Goal: Use online tool/utility: Utilize a website feature to perform a specific function

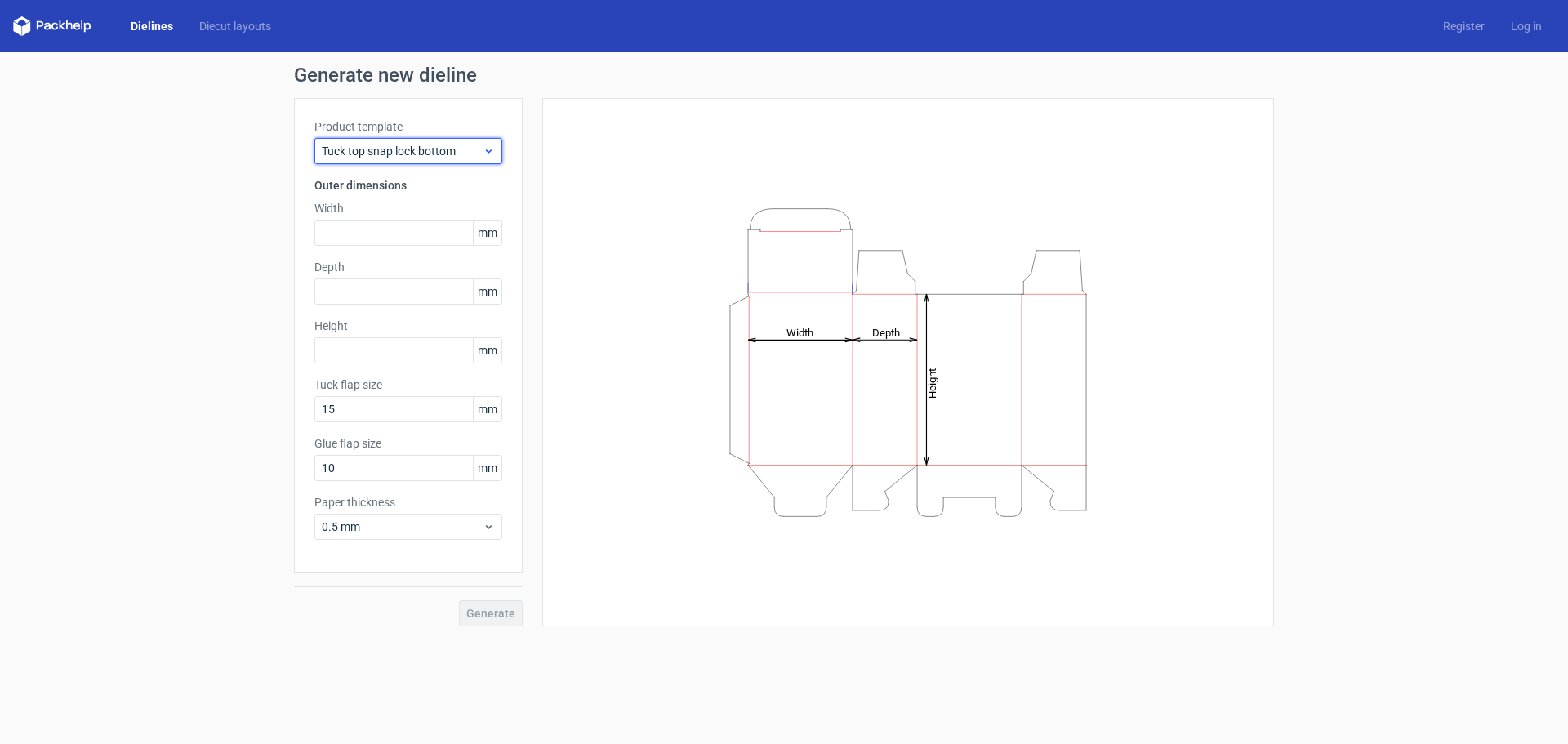
click at [489, 146] on icon at bounding box center [488, 151] width 13 height 13
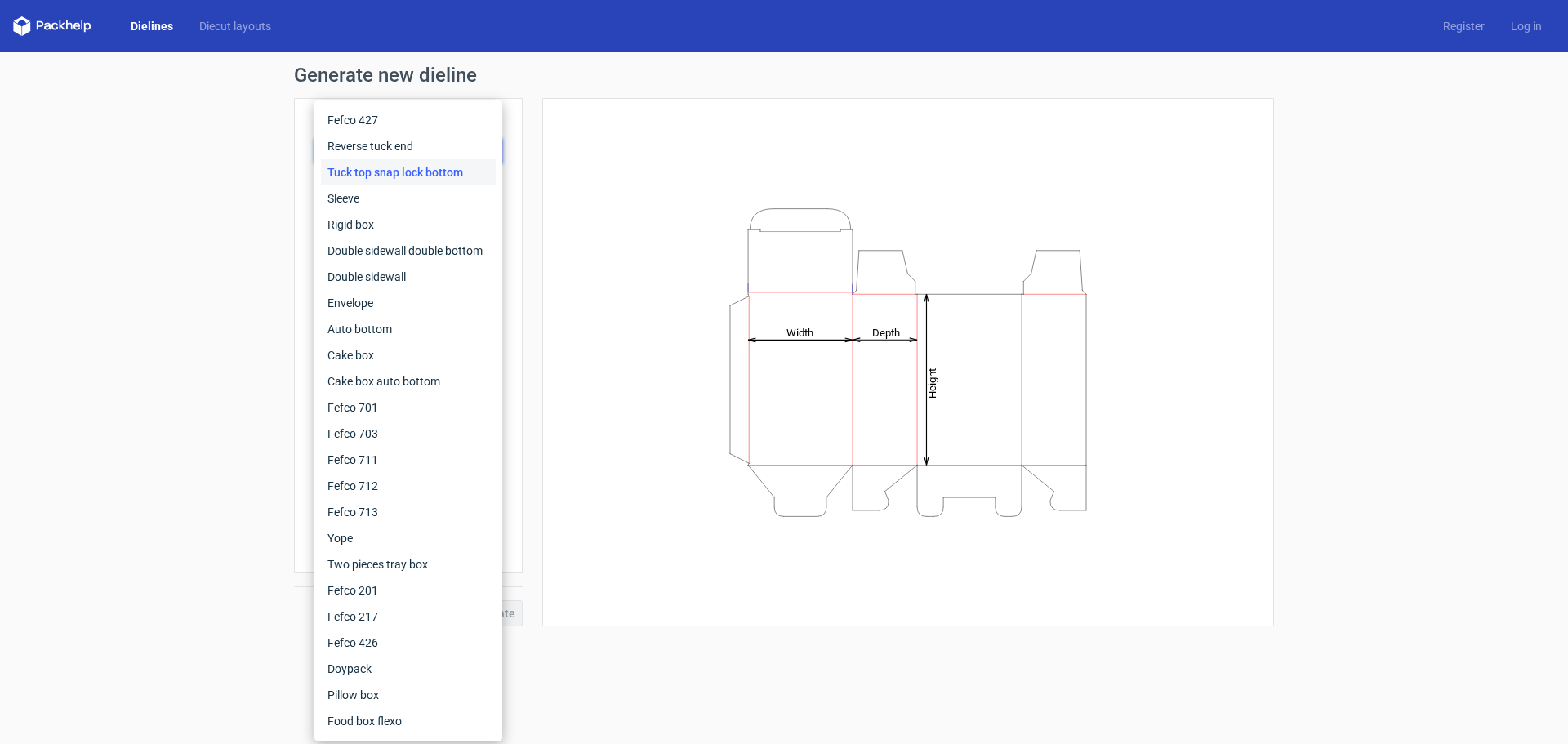
click at [150, 429] on div "Generate new dieline Product template Tuck top snap lock bottom Outer dimension…" at bounding box center [784, 346] width 1568 height 587
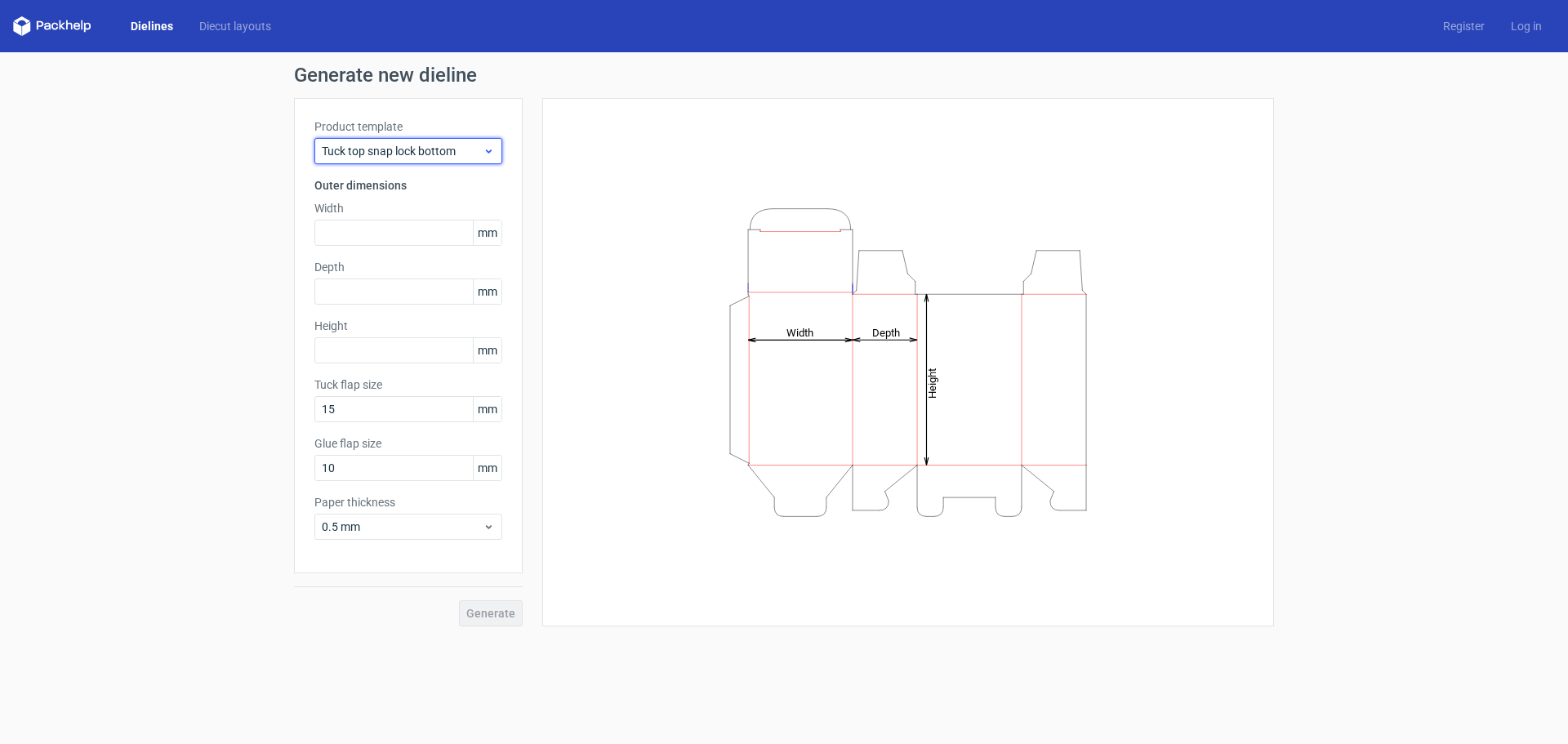
click at [421, 150] on span "Tuck top snap lock bottom" at bounding box center [402, 150] width 161 height 16
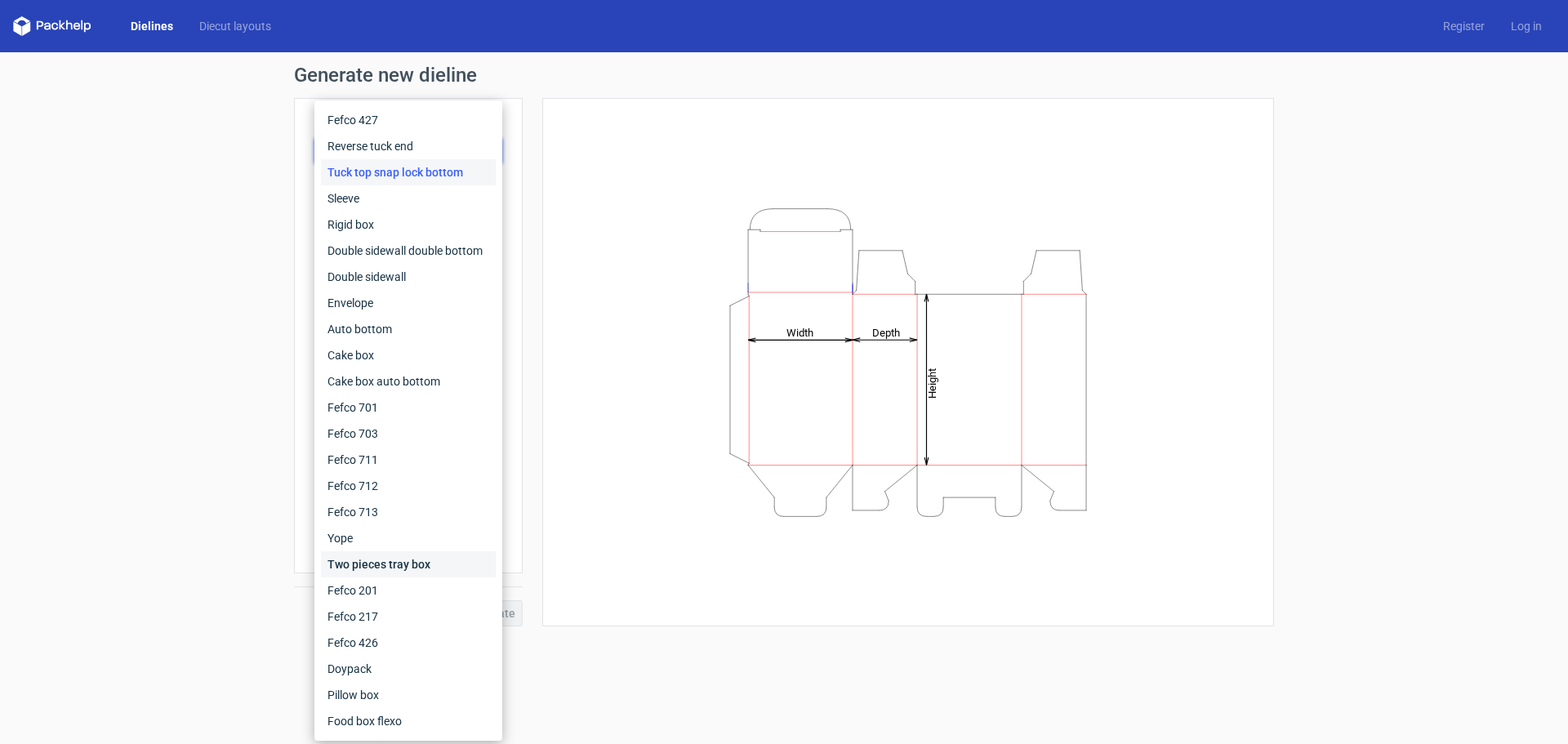
click at [373, 569] on div "Two pieces tray box" at bounding box center [409, 564] width 175 height 26
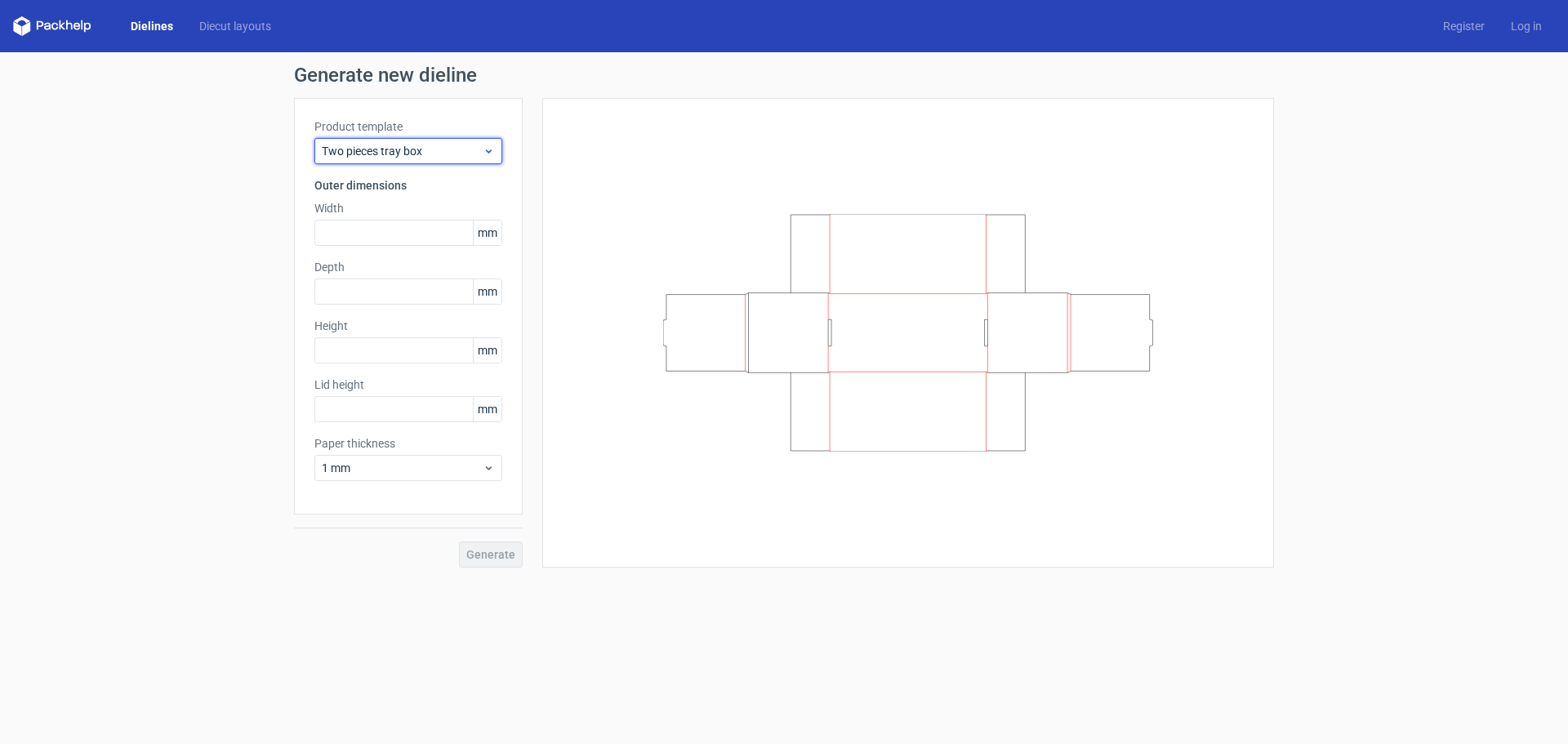
click at [396, 142] on div "Two pieces tray box" at bounding box center [409, 150] width 188 height 26
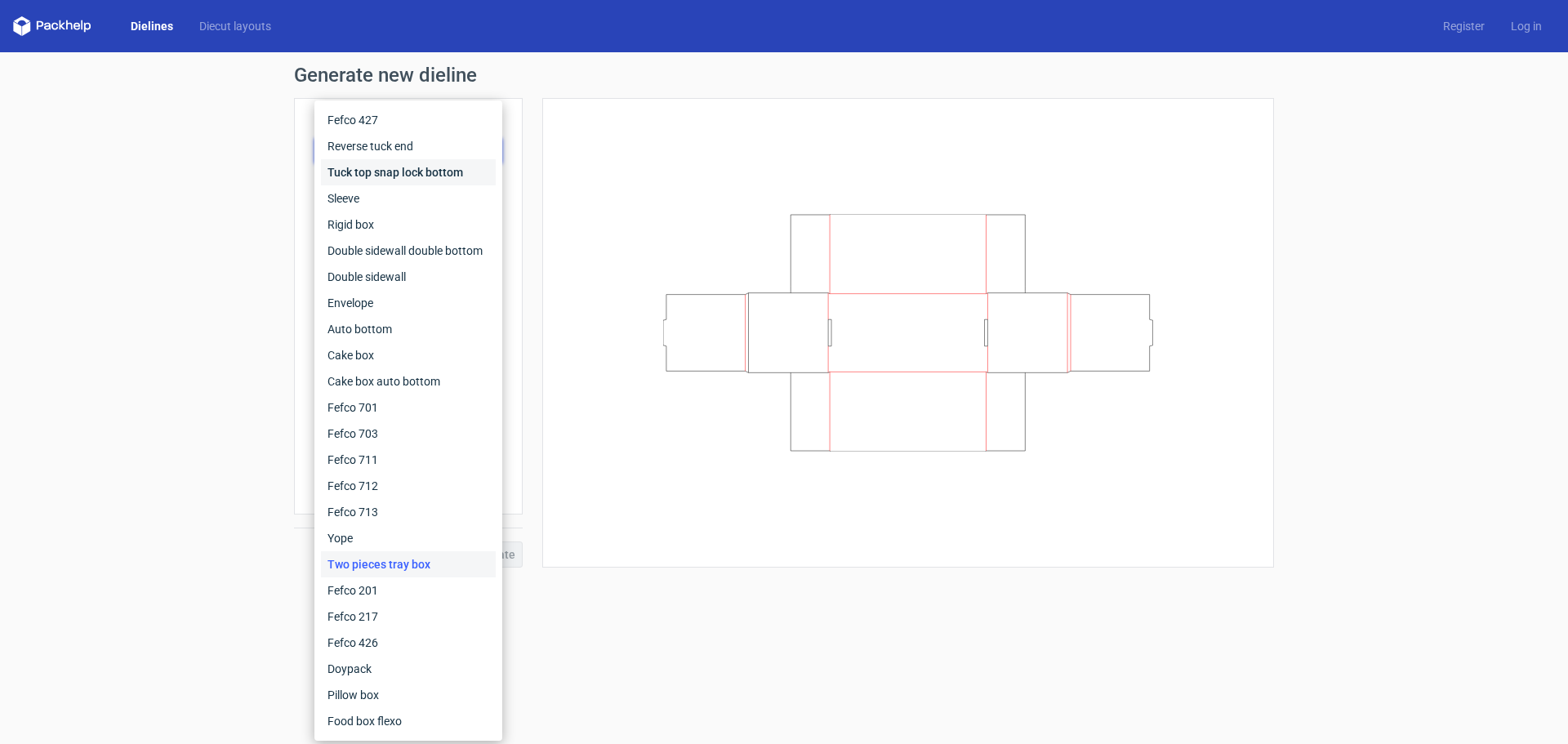
click at [388, 168] on div "Tuck top snap lock bottom" at bounding box center [409, 172] width 175 height 26
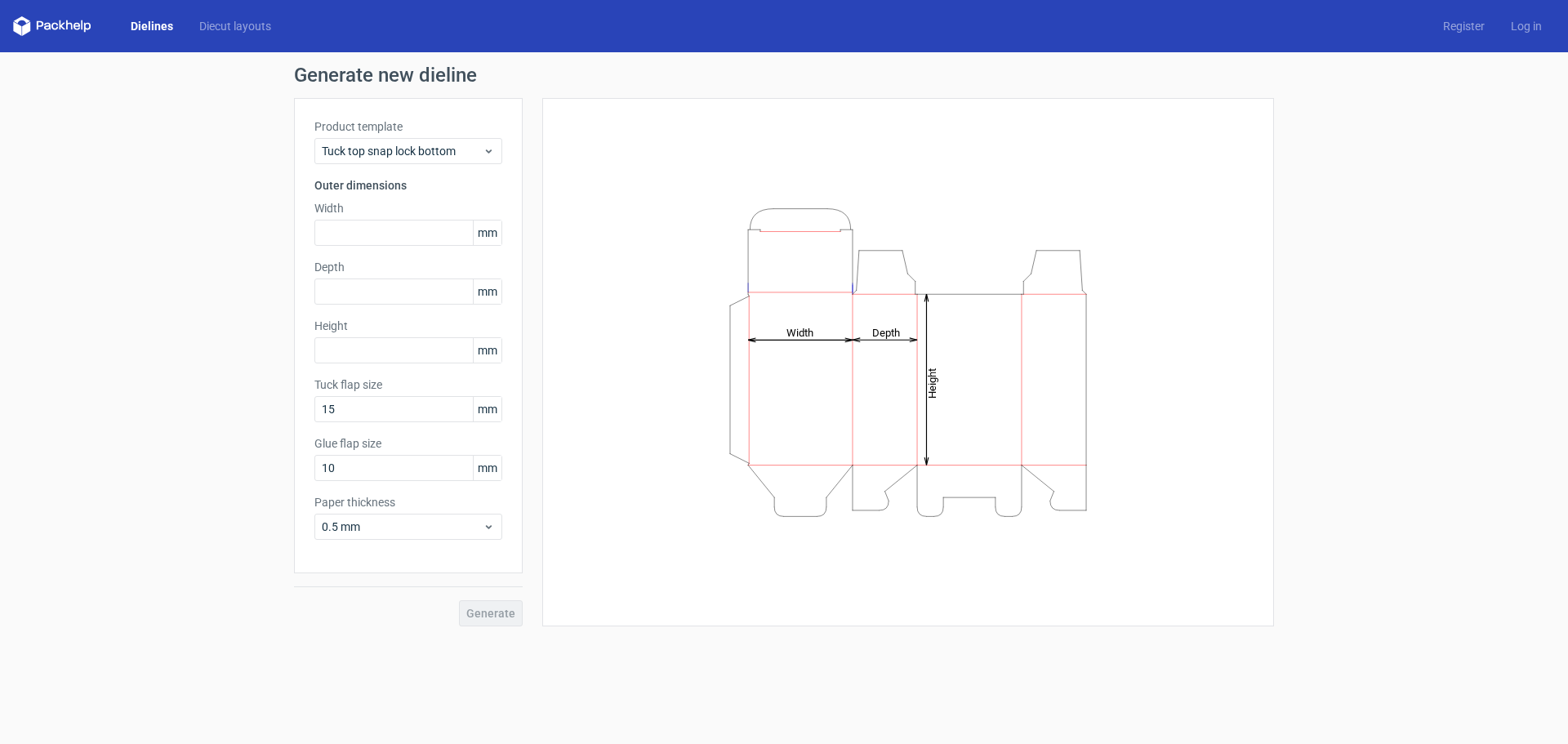
click at [477, 231] on span "mm" at bounding box center [487, 232] width 29 height 24
click at [485, 230] on span "mm" at bounding box center [487, 232] width 29 height 24
click at [440, 234] on input "text" at bounding box center [409, 232] width 188 height 26
click at [379, 288] on input "text" at bounding box center [409, 291] width 188 height 26
